Goal: Information Seeking & Learning: Learn about a topic

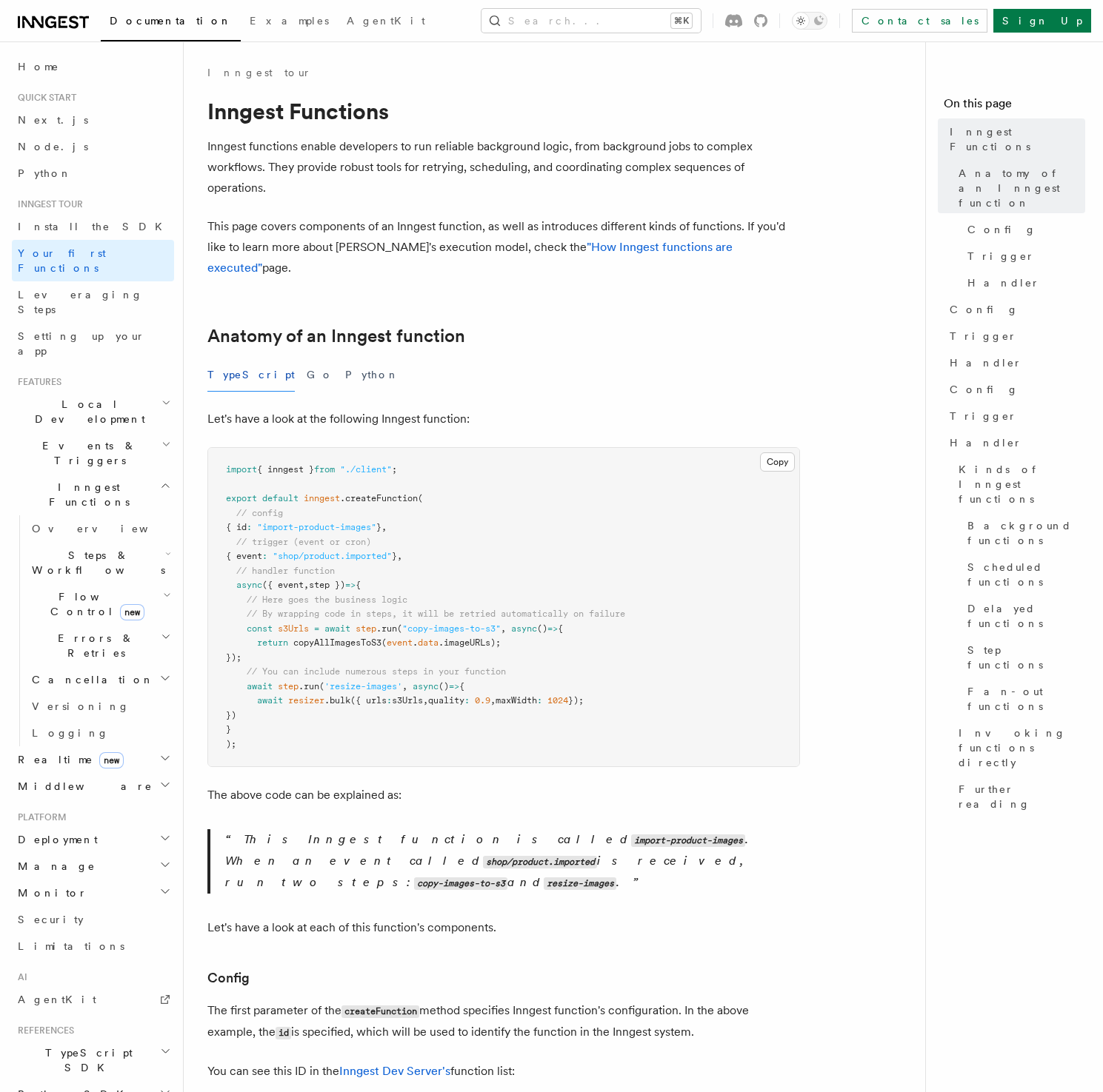
click at [569, 409] on p "Let's have a look at the following Inngest function:" at bounding box center [503, 419] width 593 height 20
click at [631, 409] on p "Let's have a look at the following Inngest function:" at bounding box center [503, 419] width 593 height 20
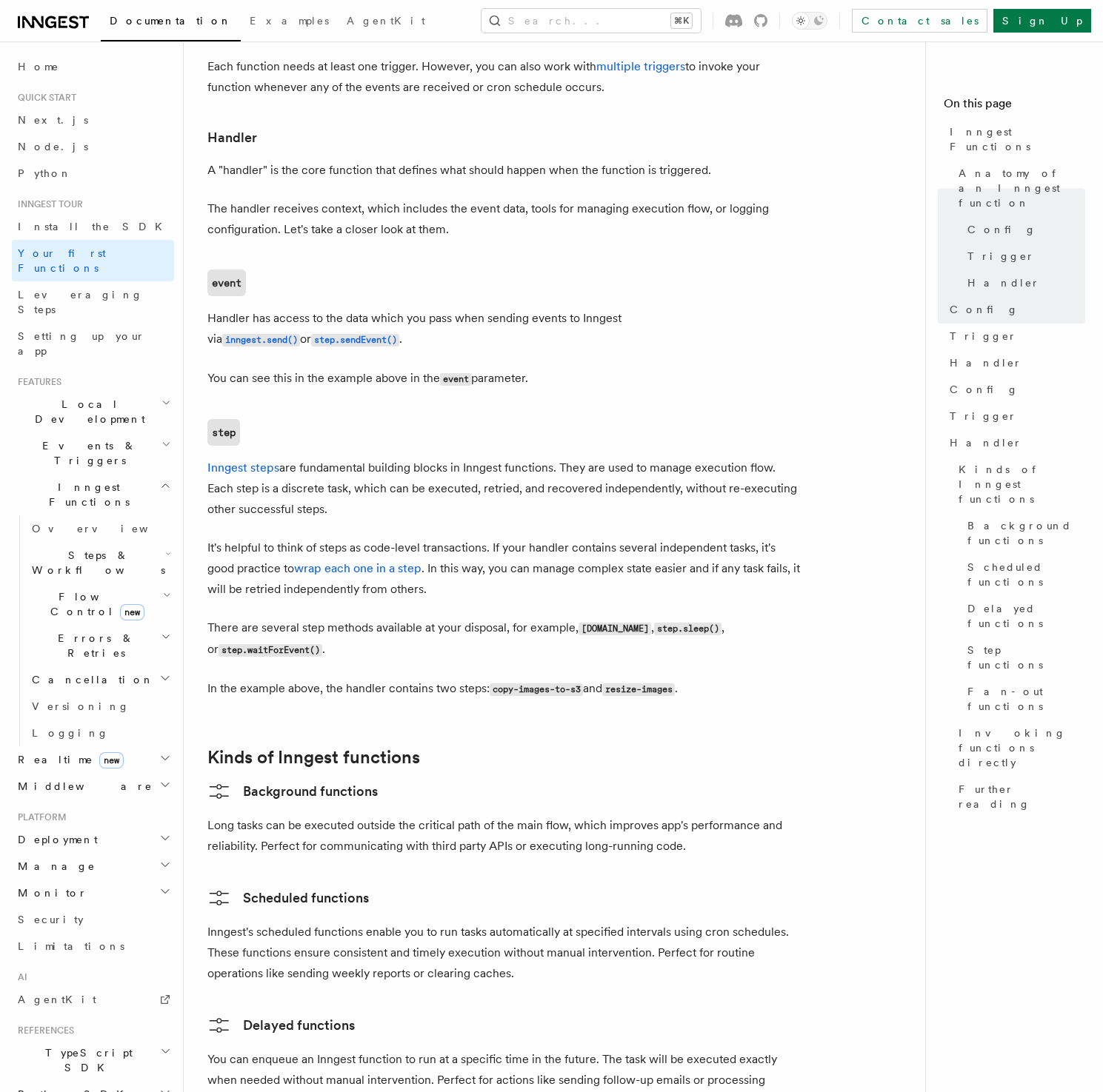
scroll to position [1659, 0]
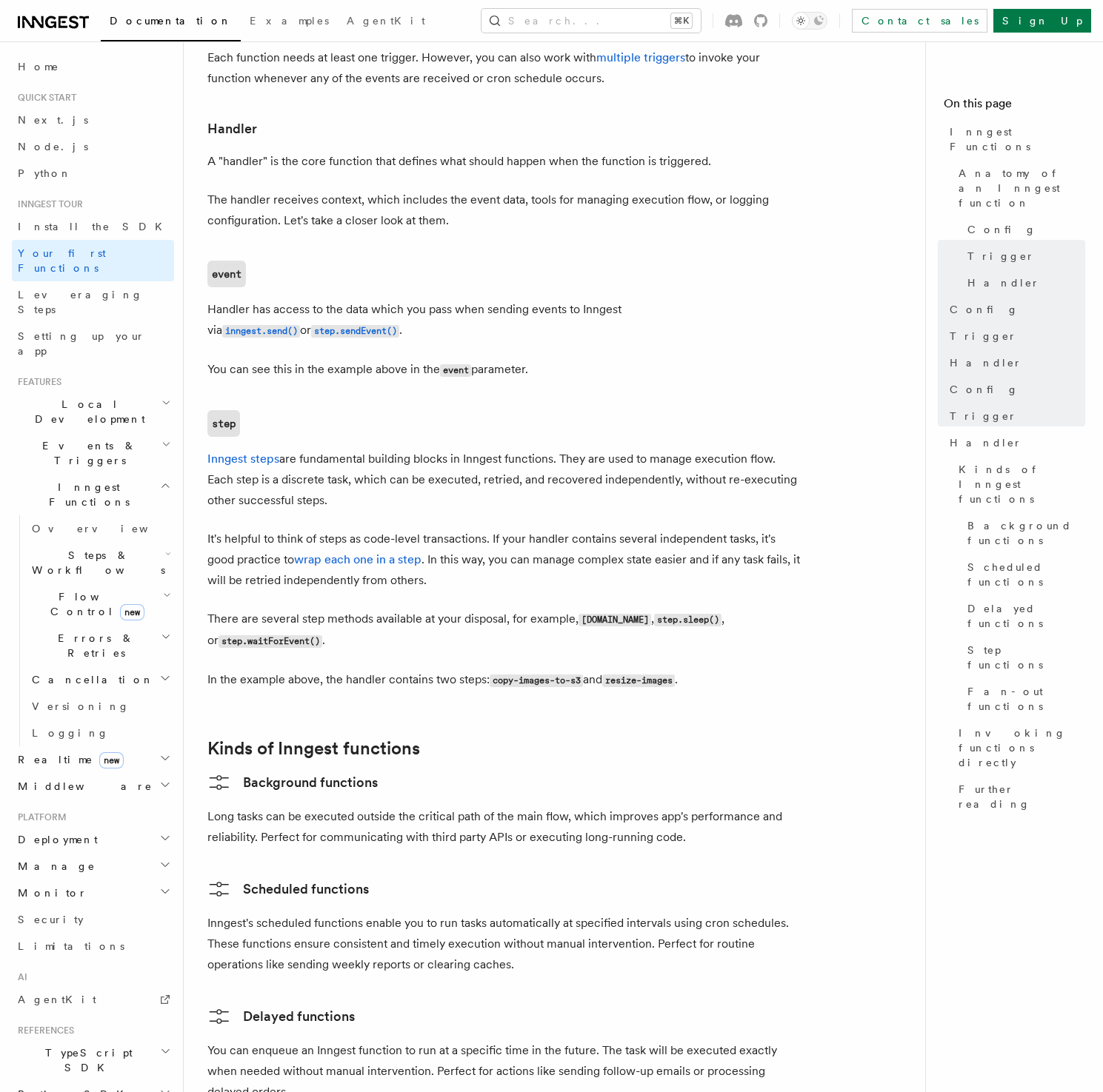
click at [468, 529] on p "It's helpful to think of steps as code-level transactions. If your handler cont…" at bounding box center [503, 560] width 593 height 62
click at [481, 529] on p "It's helpful to think of steps as code-level transactions. If your handler cont…" at bounding box center [503, 560] width 593 height 62
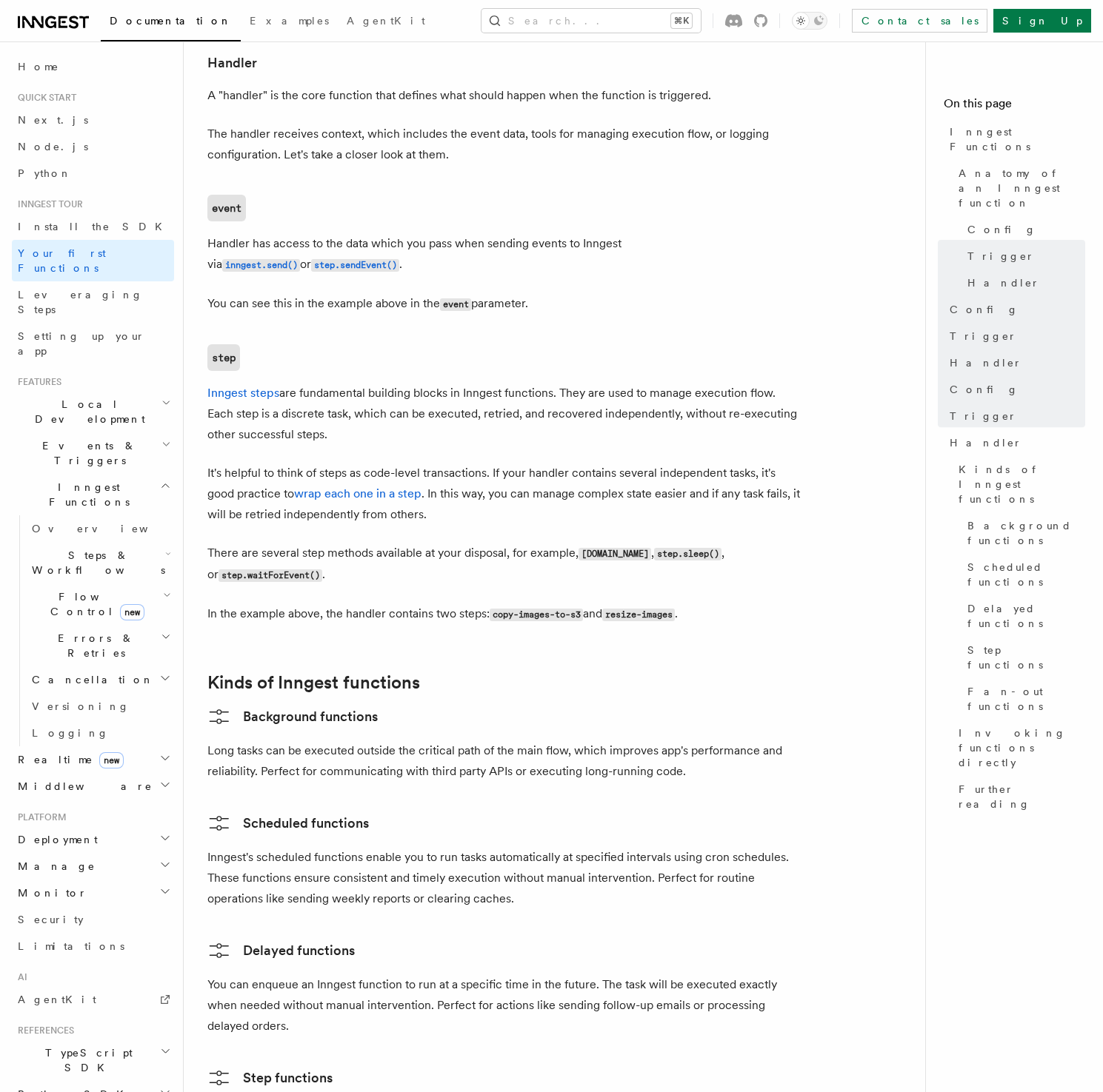
scroll to position [1833, 0]
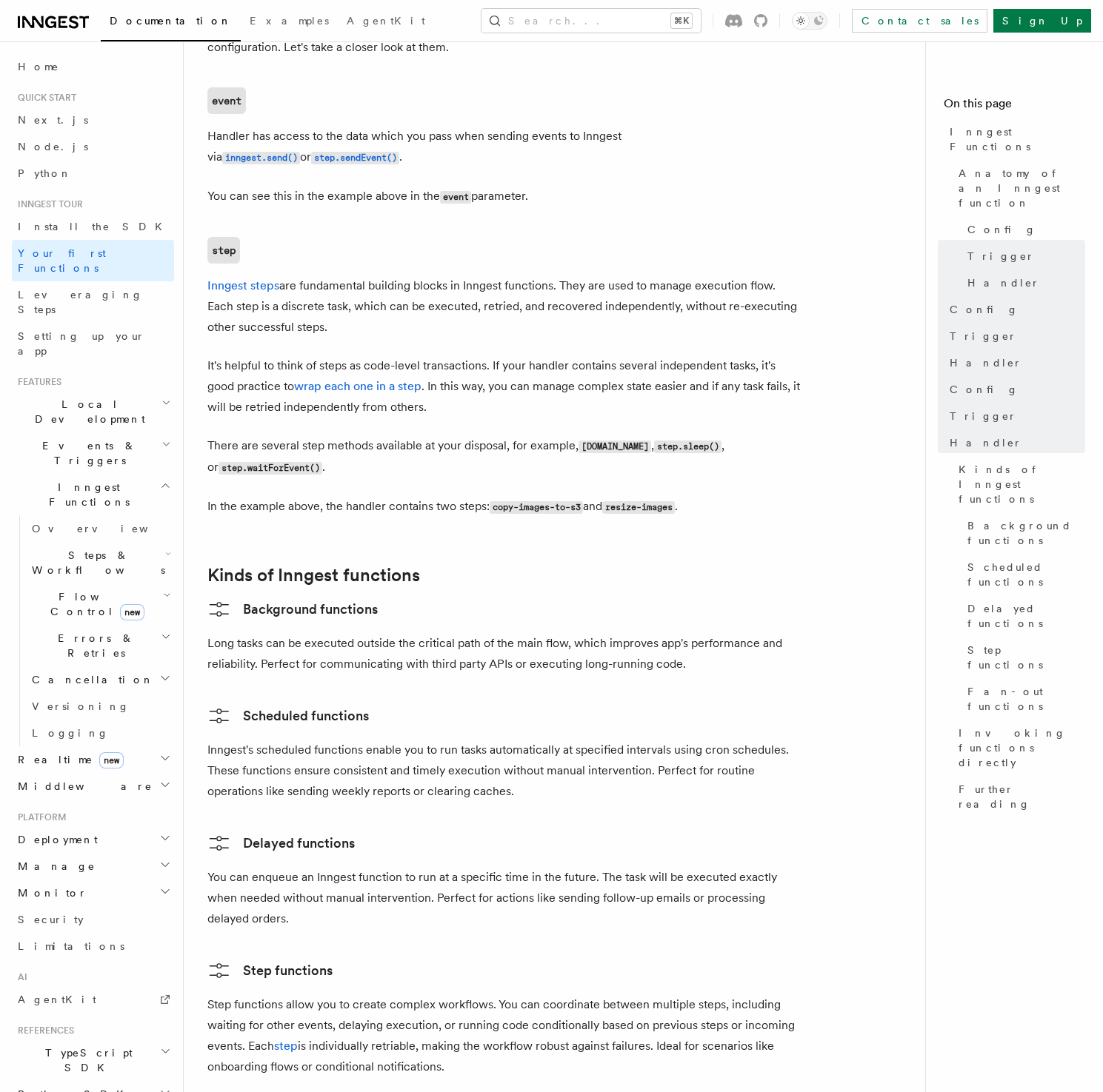
click at [414, 436] on p "There are several step methods available at your disposal, for example, step.ru…" at bounding box center [503, 457] width 593 height 43
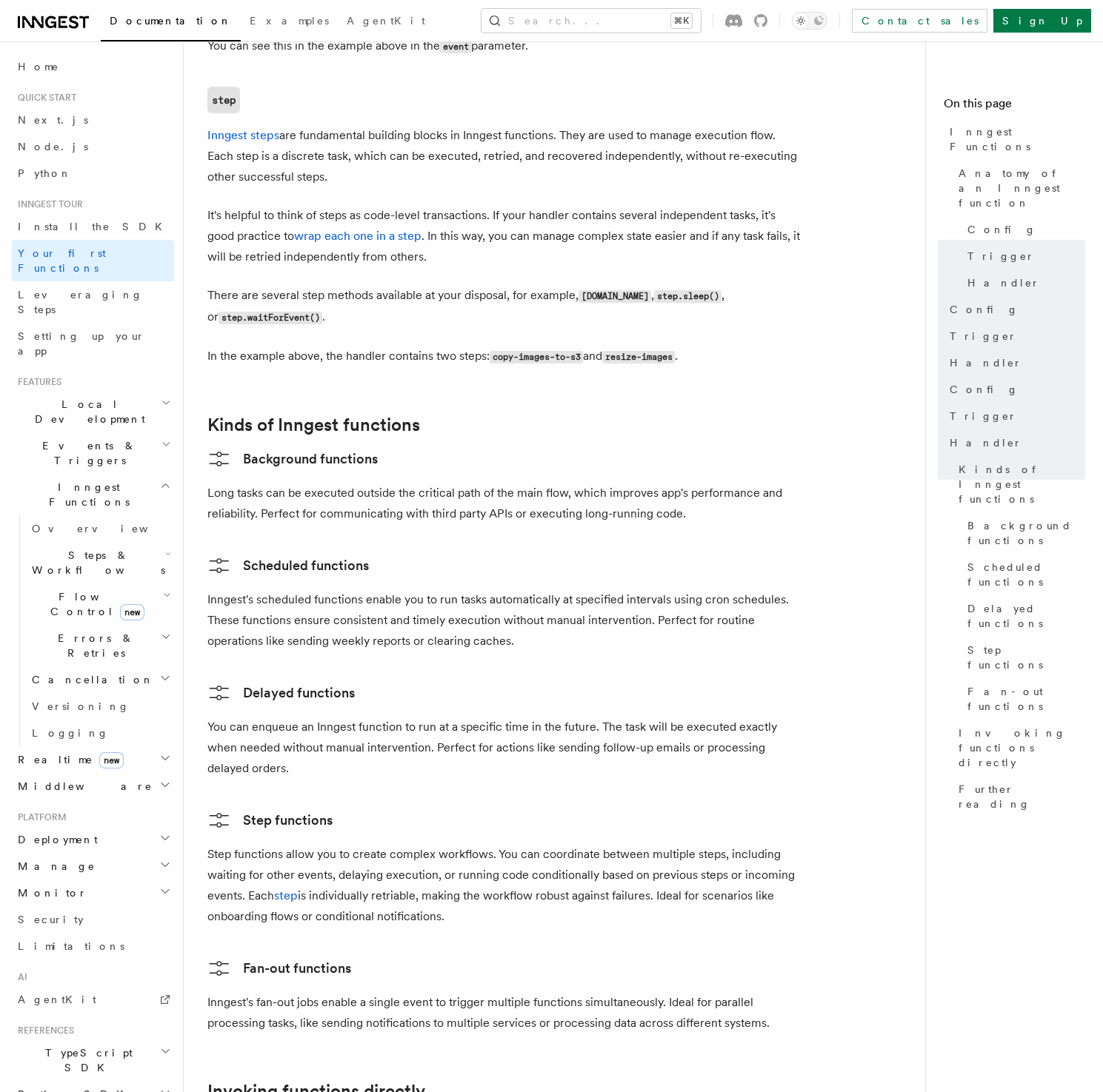
scroll to position [1975, 0]
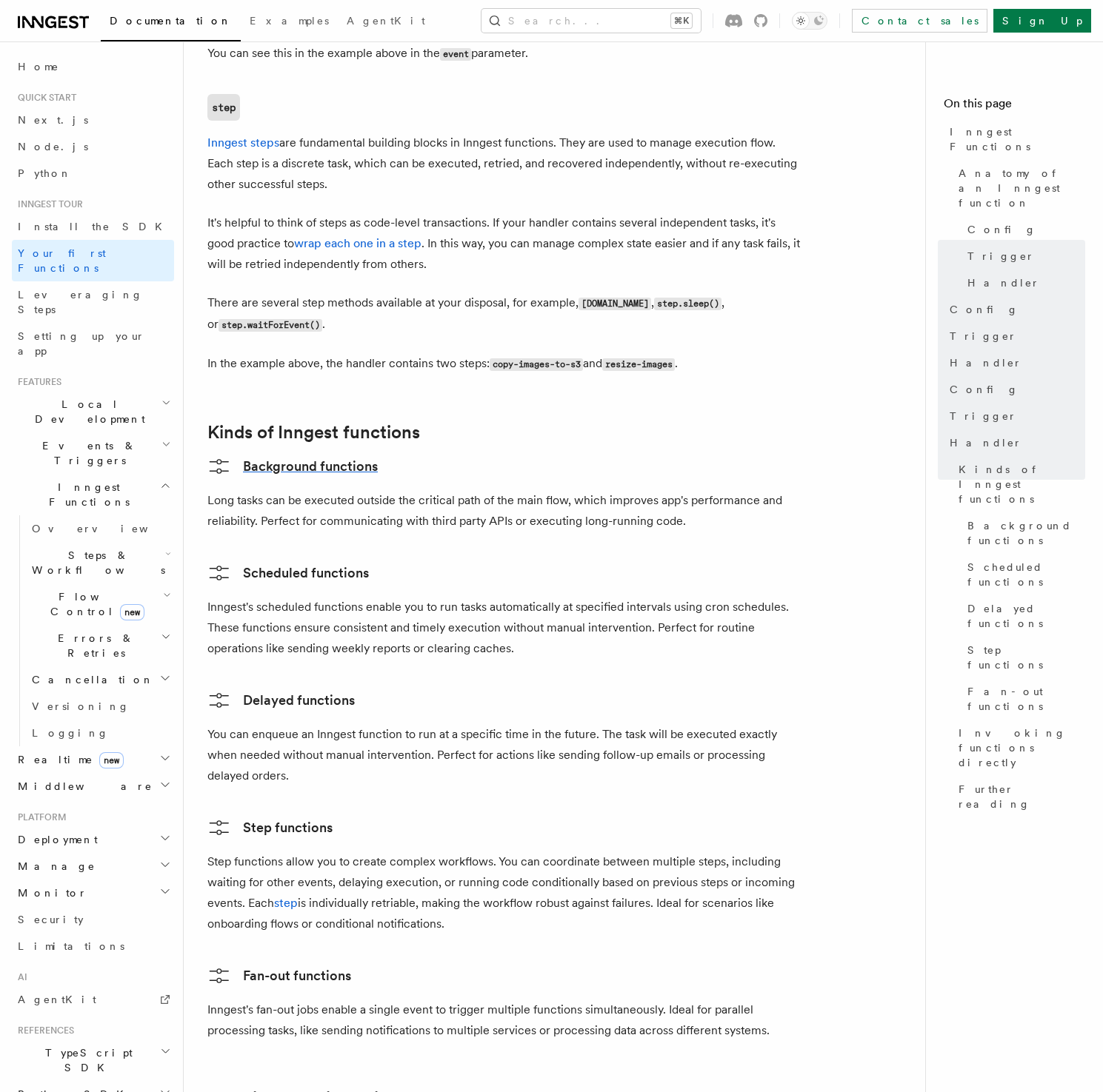
click at [298, 455] on link "Background functions" at bounding box center [292, 466] width 170 height 24
click at [292, 562] on link "Scheduled functions" at bounding box center [288, 573] width 162 height 24
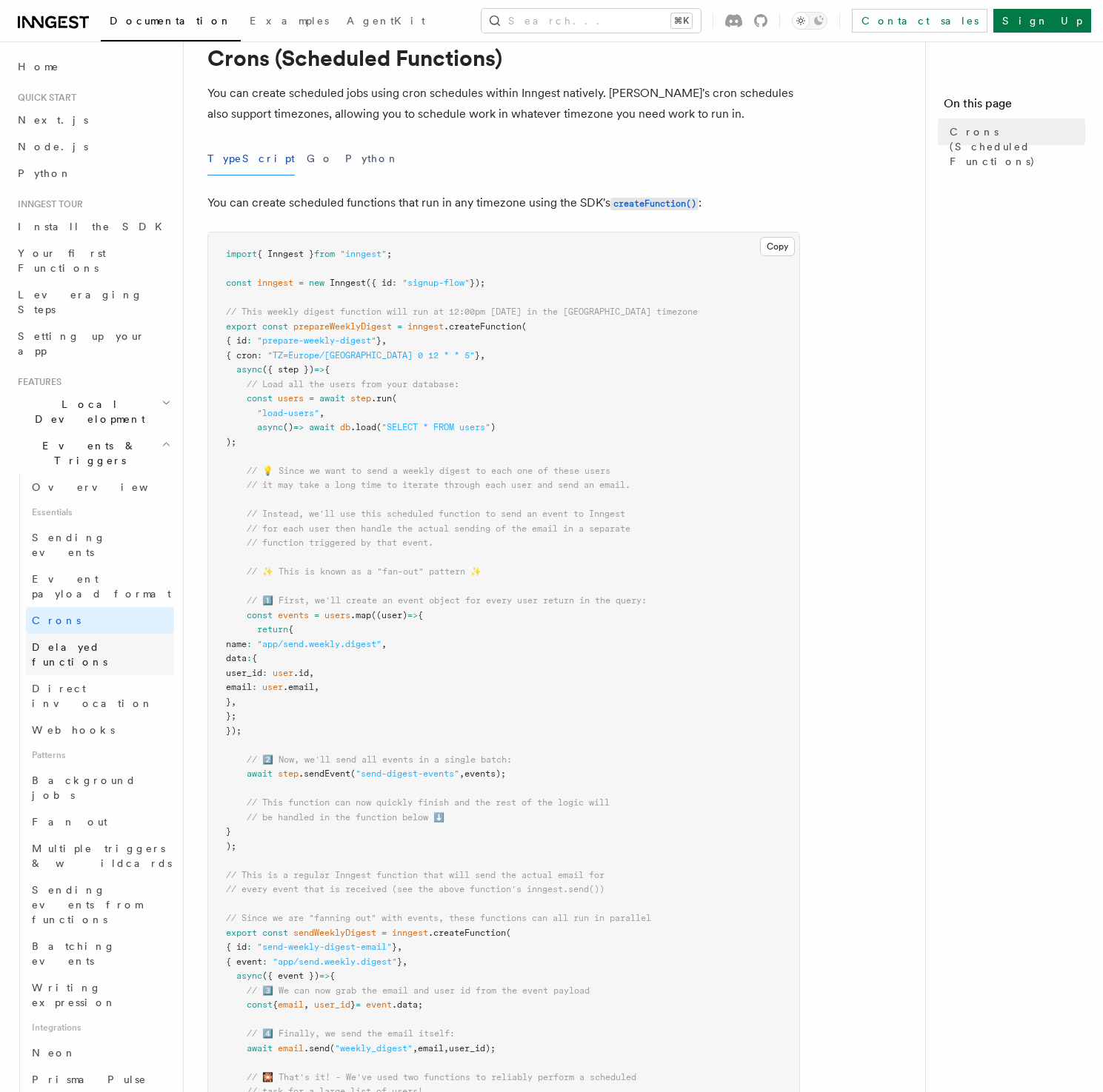
scroll to position [3, 0]
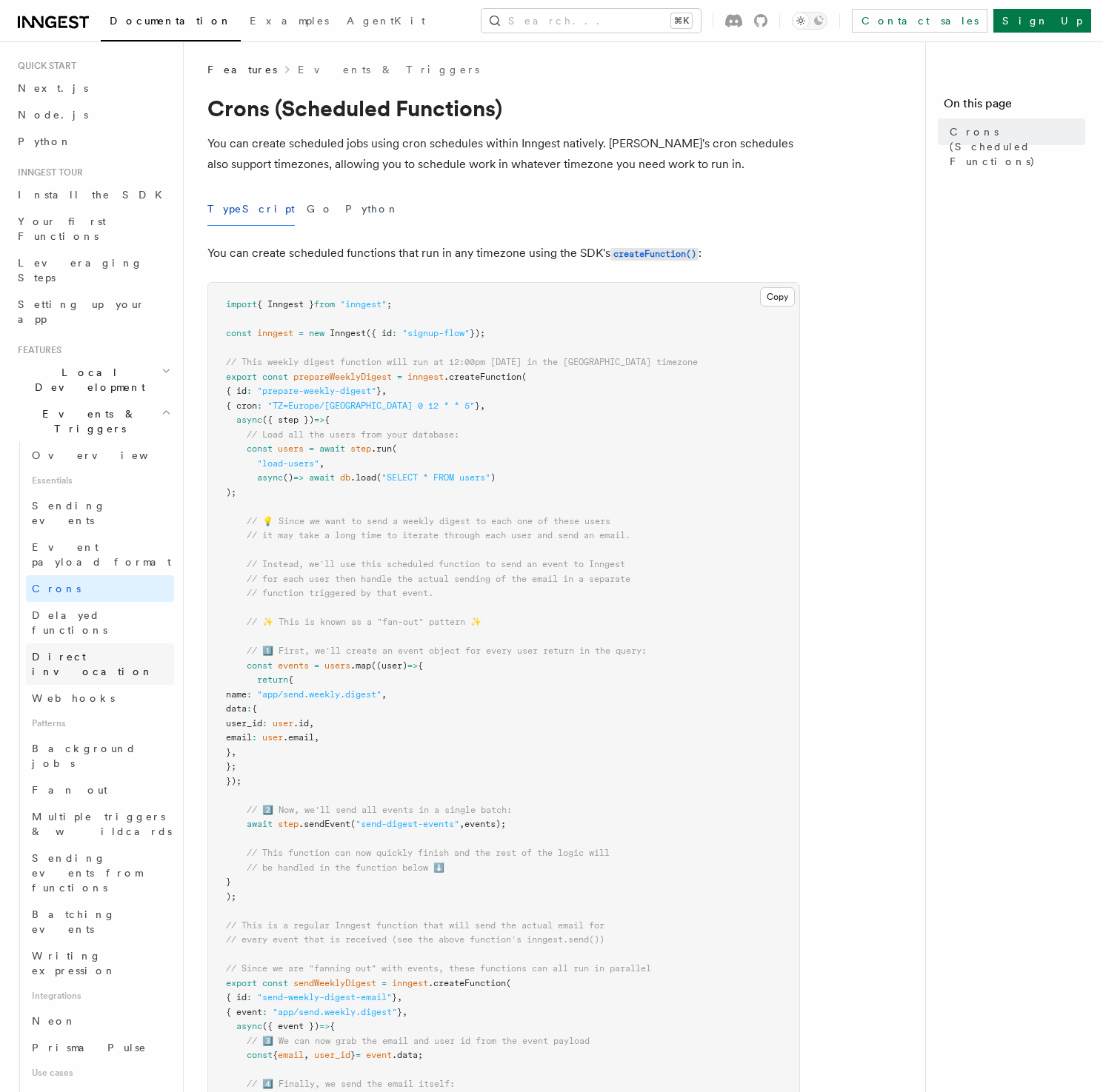
click at [90, 644] on link "Direct invocation" at bounding box center [99, 664] width 148 height 42
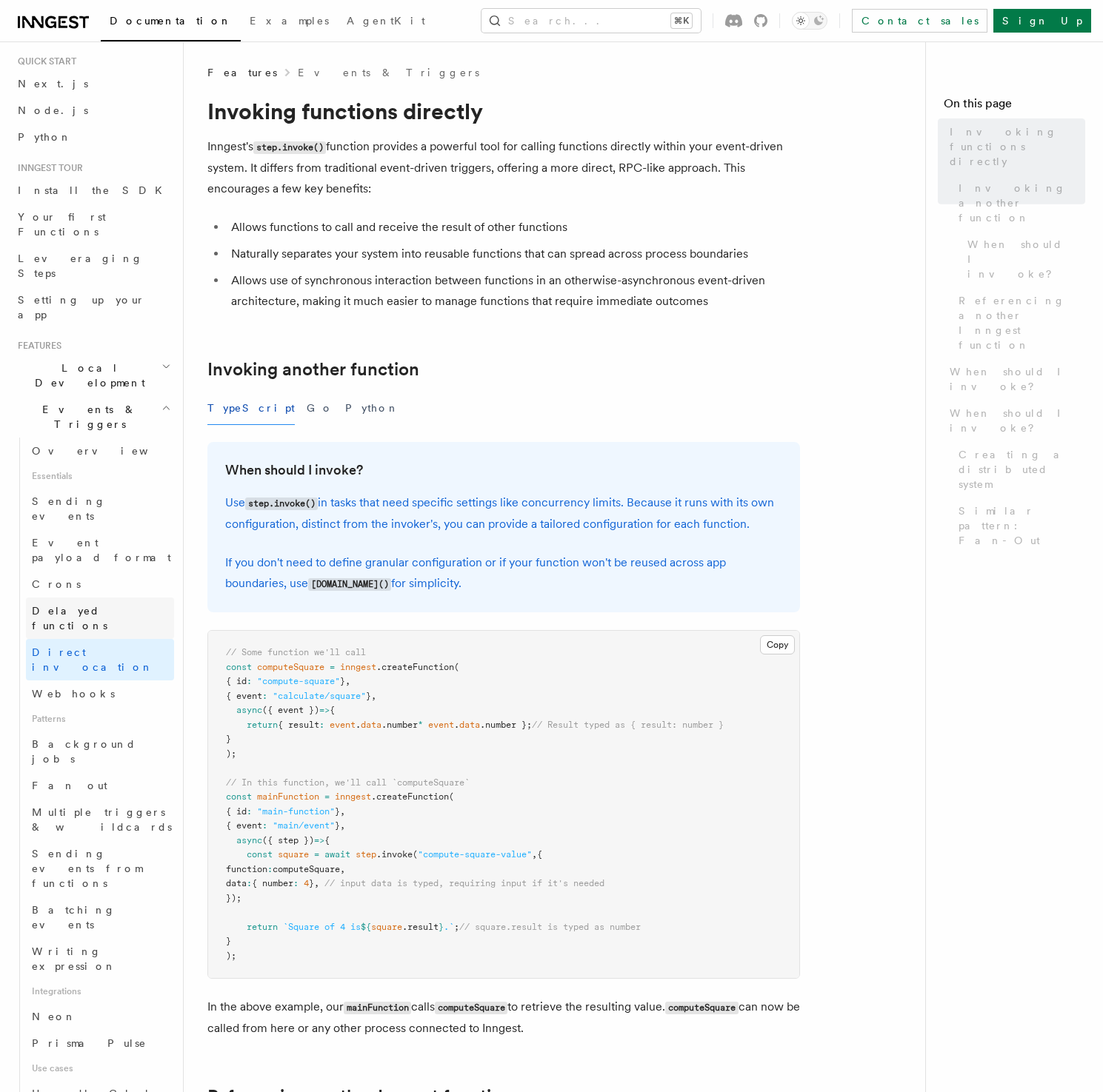
click at [94, 605] on span "Delayed functions" at bounding box center [70, 618] width 76 height 27
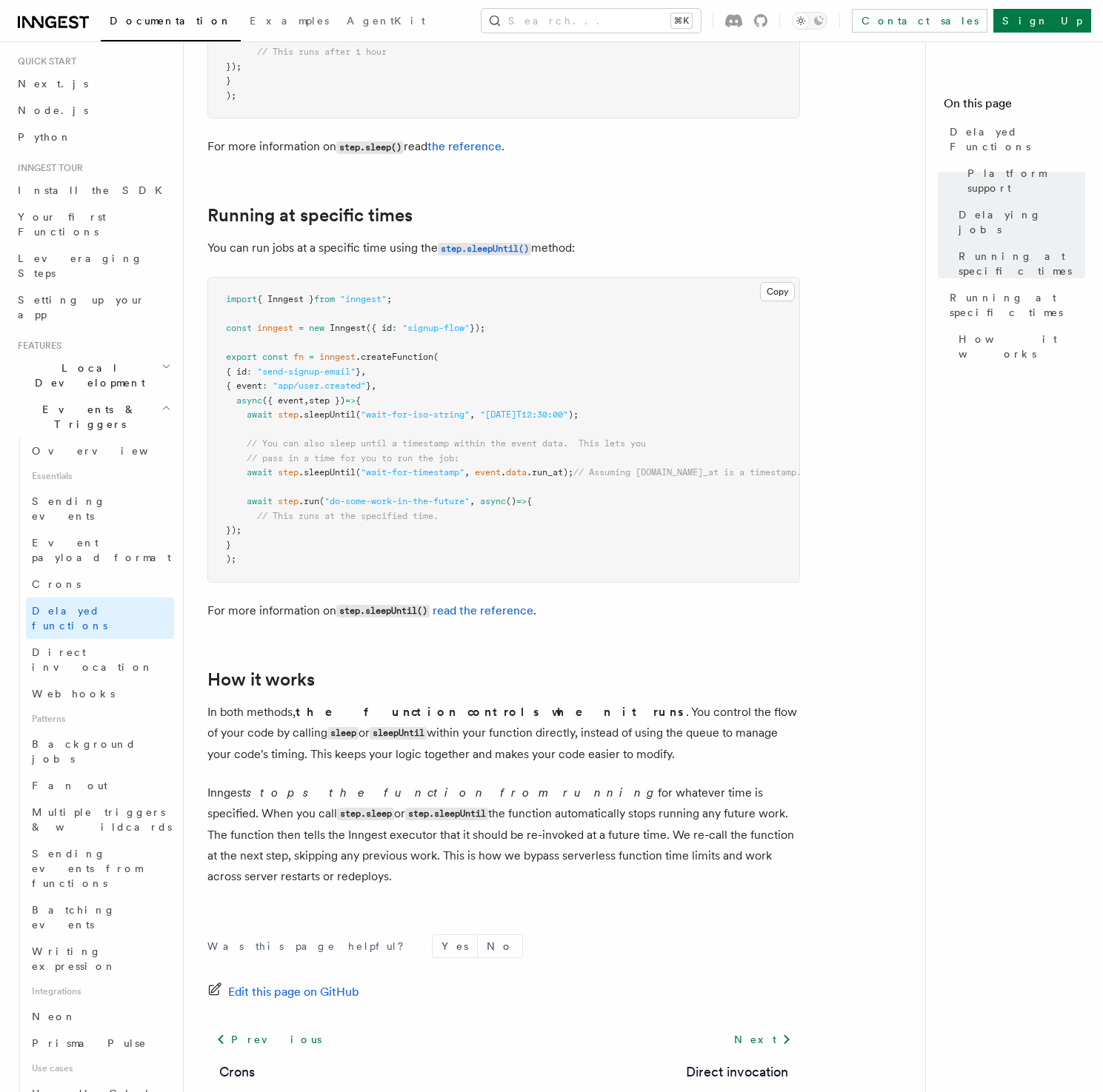
scroll to position [862, 0]
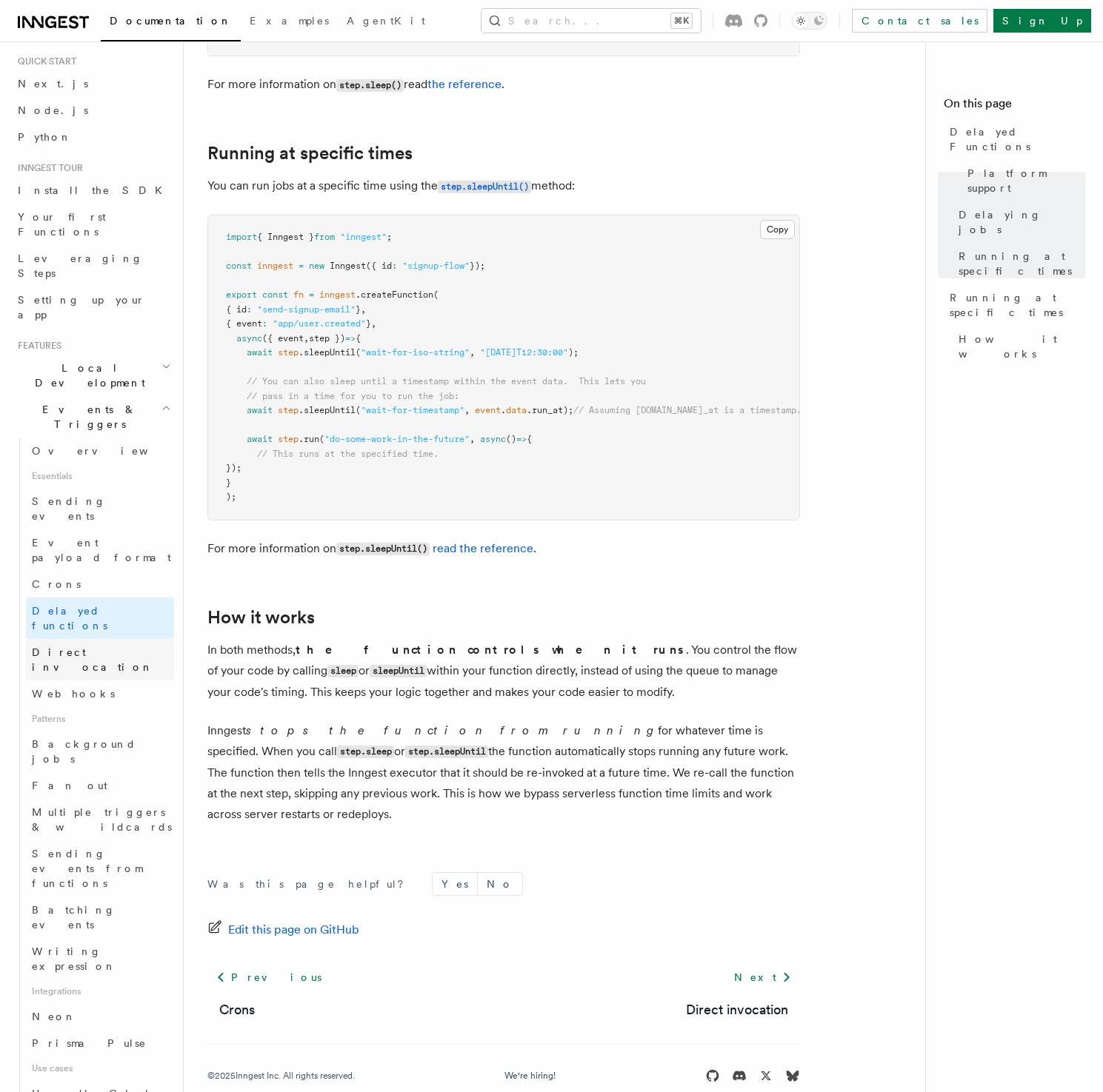
click at [74, 647] on span "Direct invocation" at bounding box center [93, 659] width 121 height 27
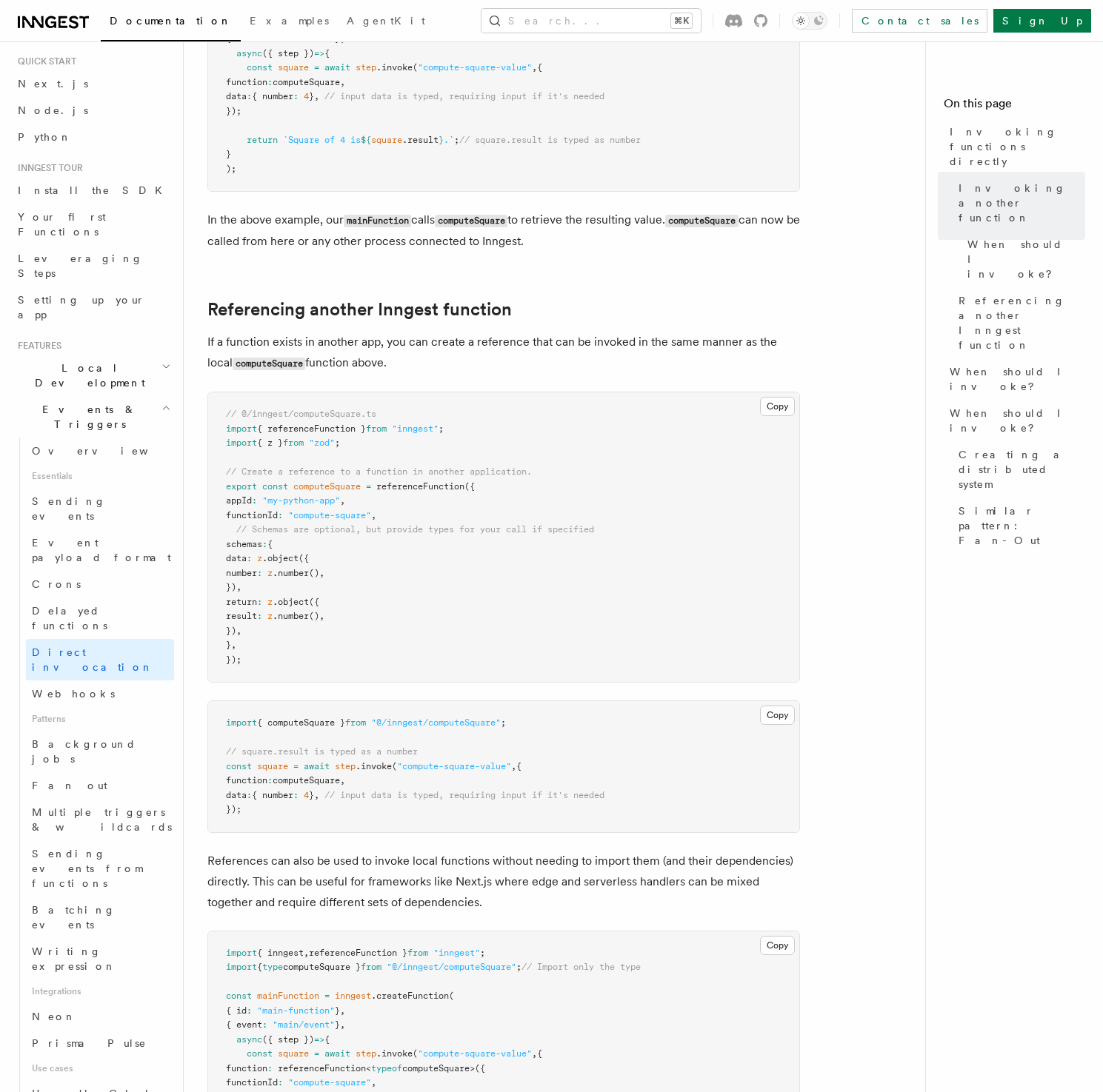
scroll to position [806, 0]
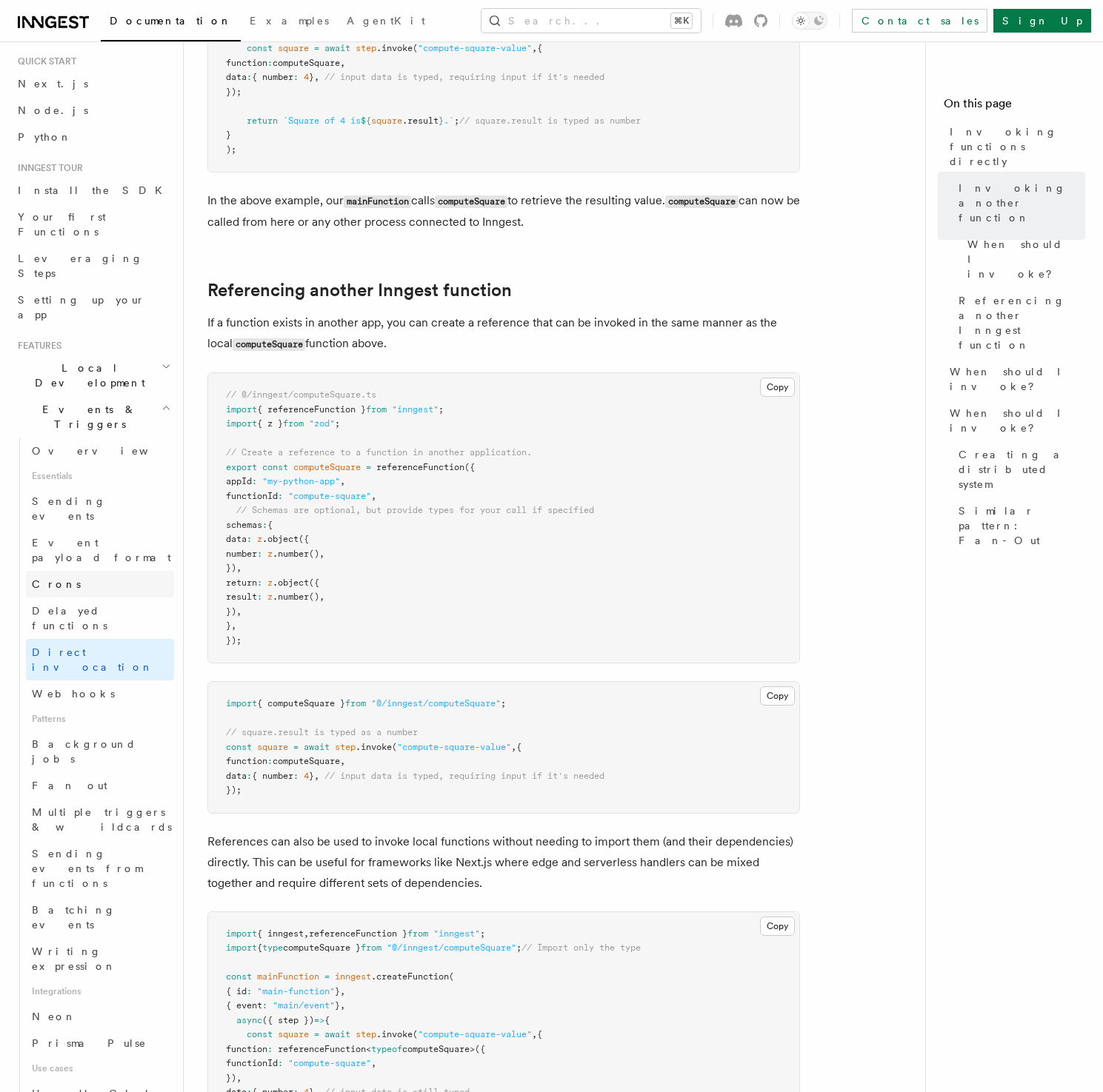
click at [92, 571] on link "Crons" at bounding box center [99, 584] width 148 height 27
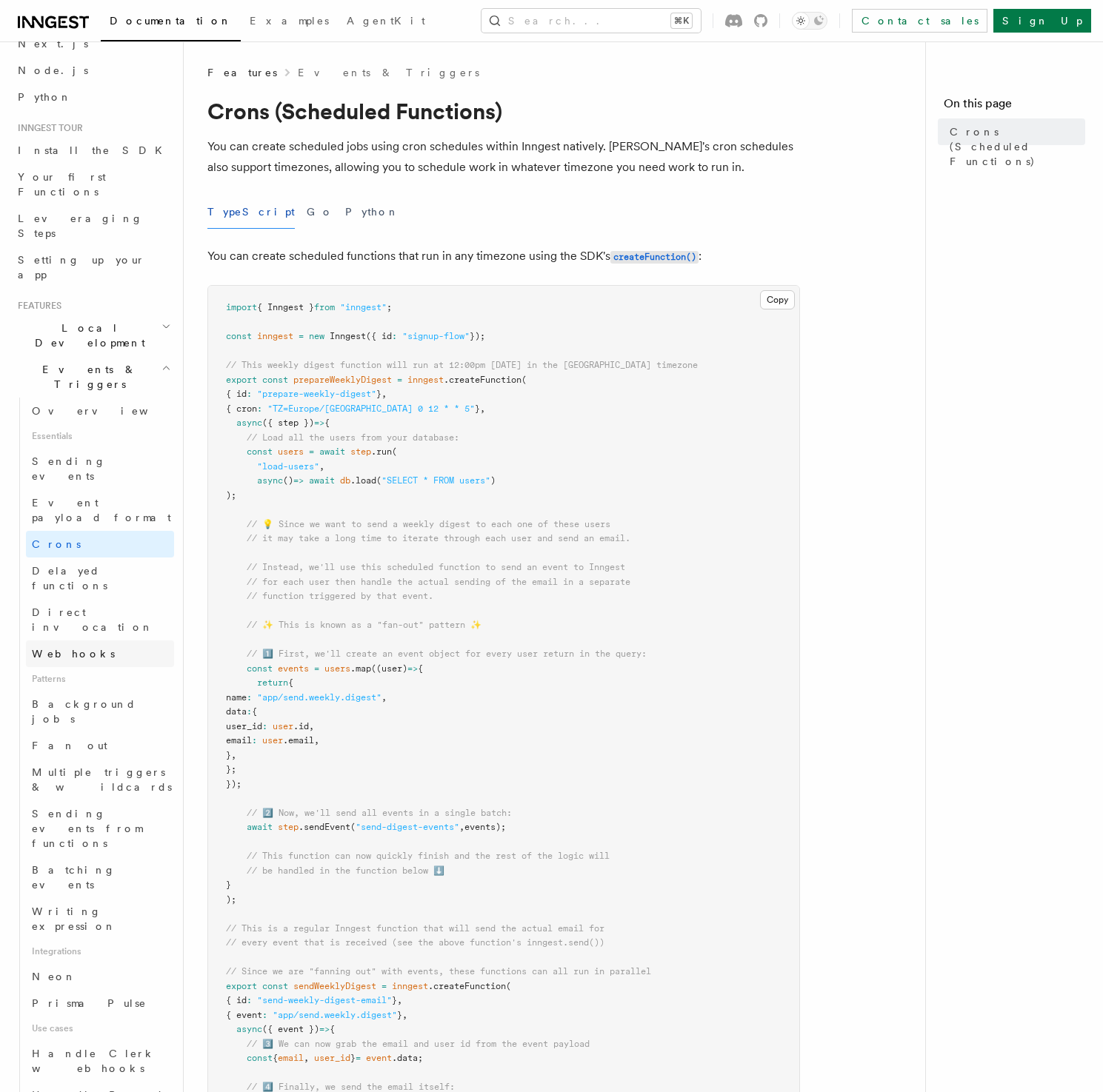
scroll to position [96, 0]
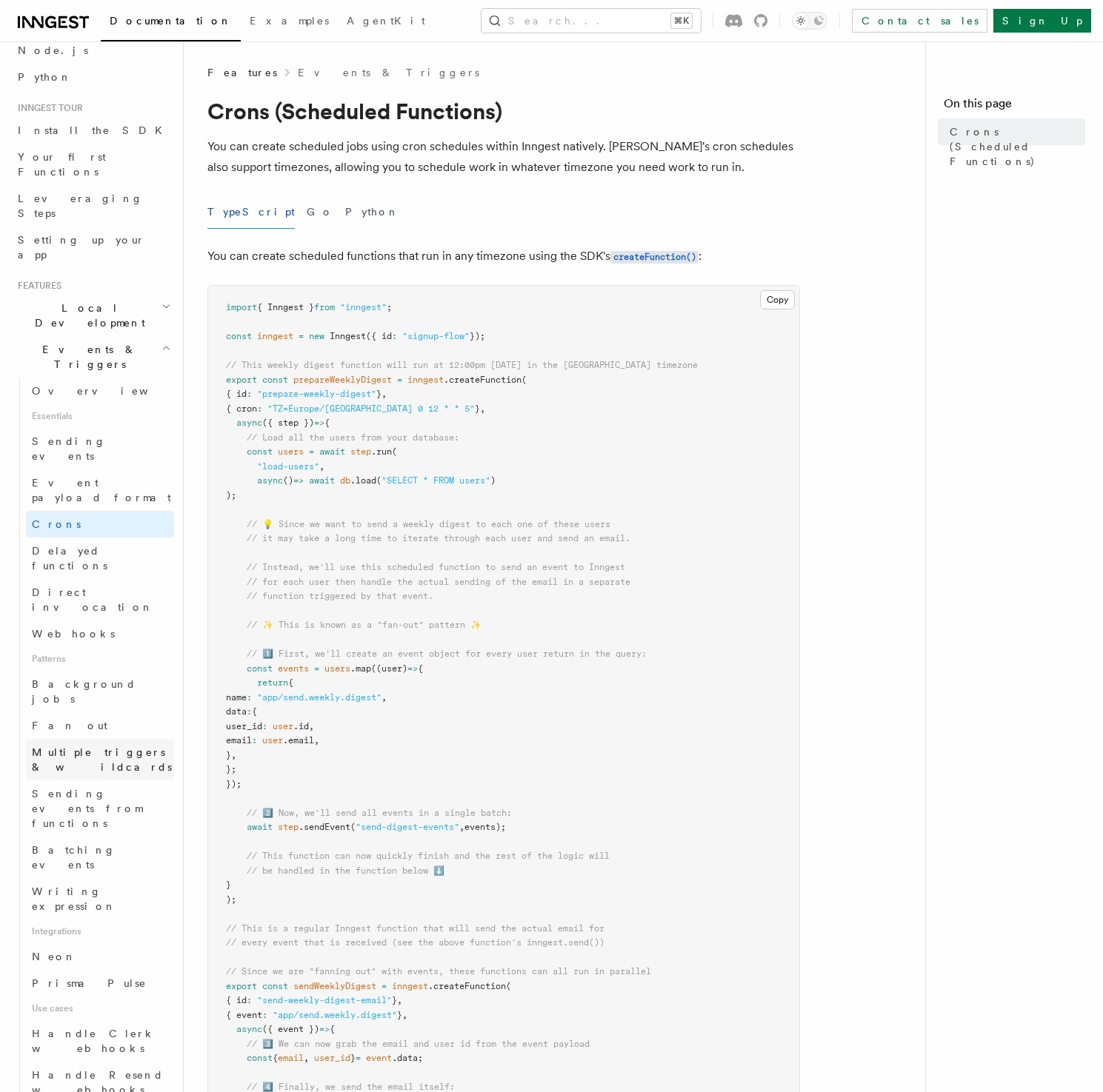
click at [106, 744] on span "Multiple triggers & wildcards" at bounding box center [102, 759] width 142 height 30
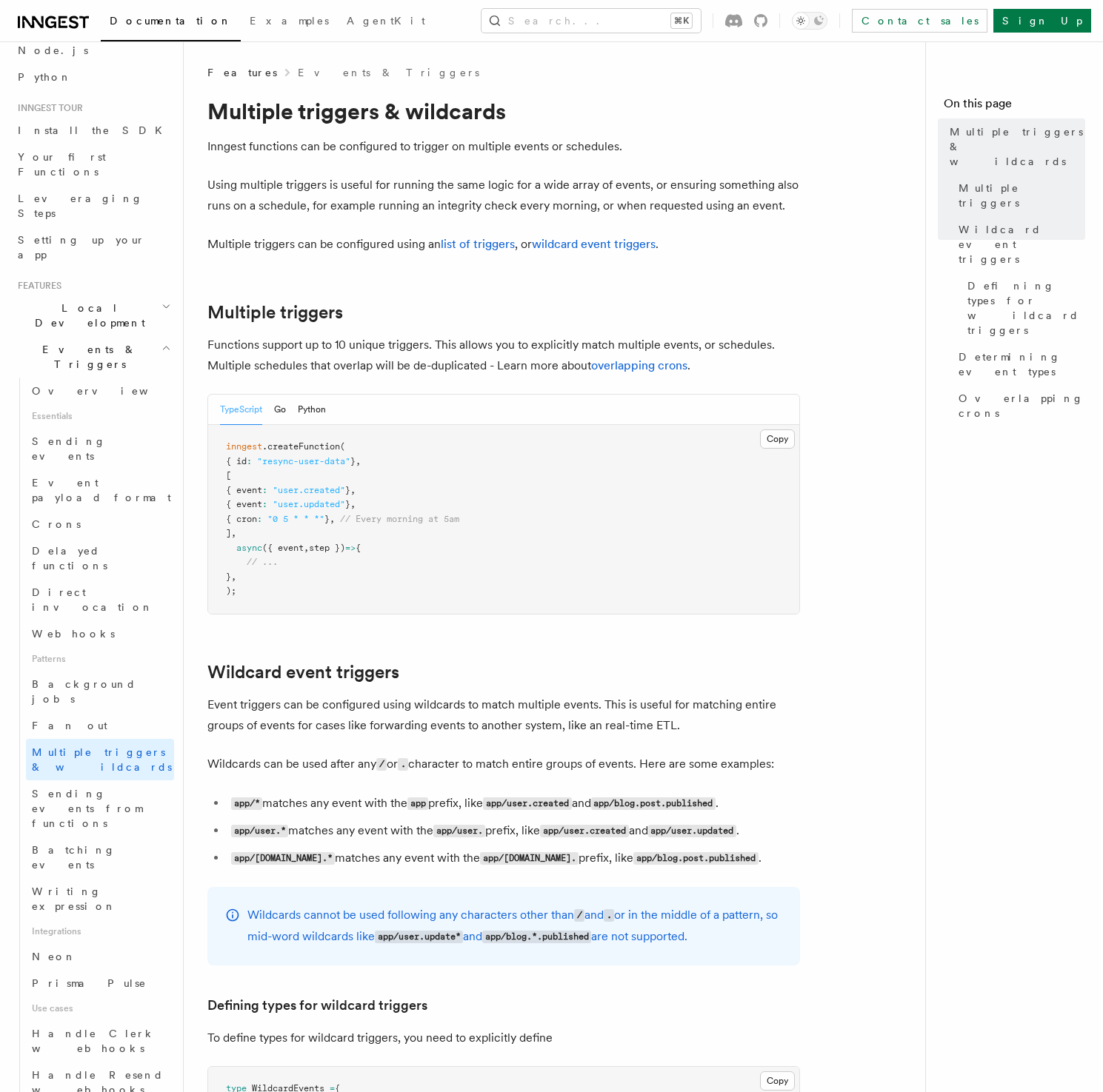
click at [413, 545] on pre "inngest .createFunction ( { id : "resync-user-data" } , [ { event : "user.creat…" at bounding box center [503, 519] width 591 height 189
